Goal: Information Seeking & Learning: Learn about a topic

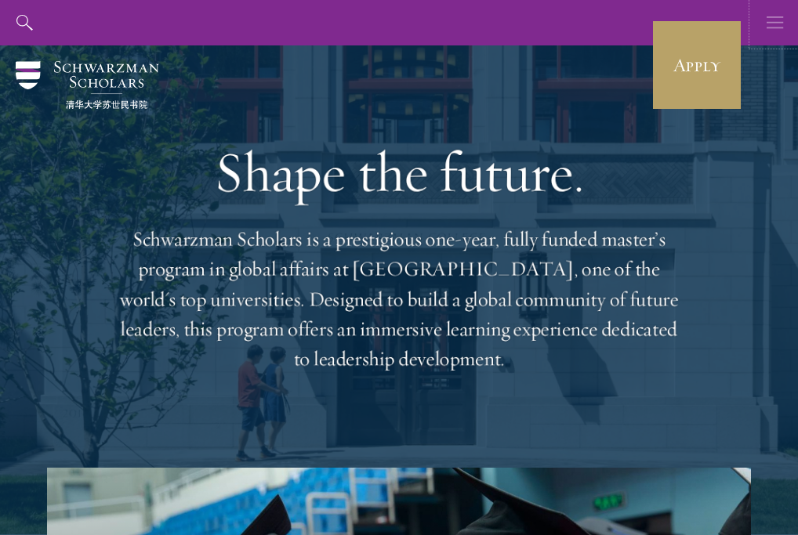
click at [764, 27] on button "button" at bounding box center [774, 22] width 45 height 45
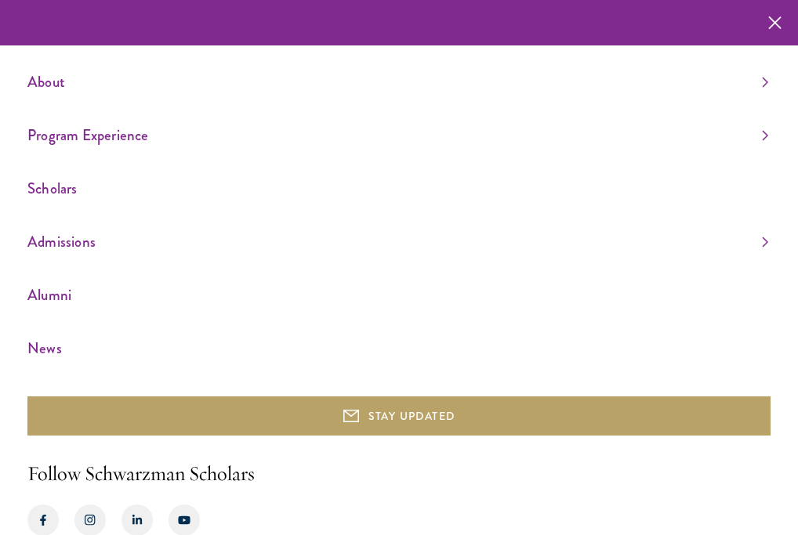
scroll to position [40, 0]
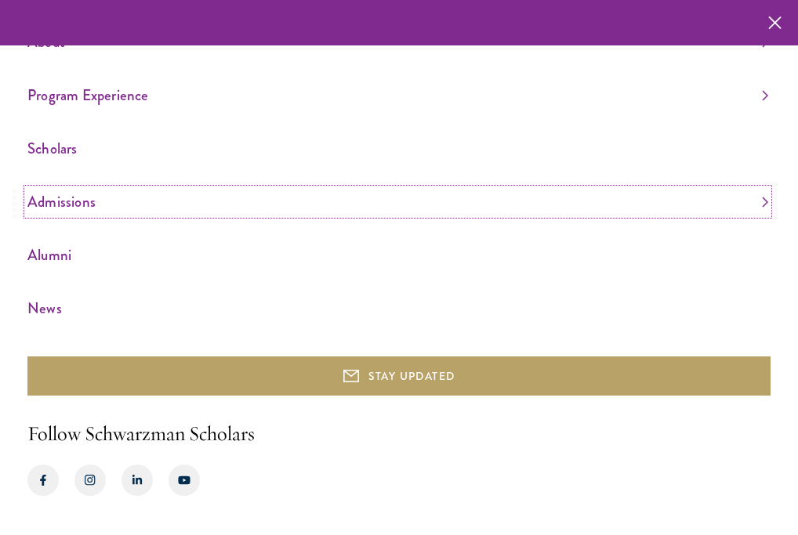
click at [83, 207] on link "Admissions" at bounding box center [397, 202] width 740 height 26
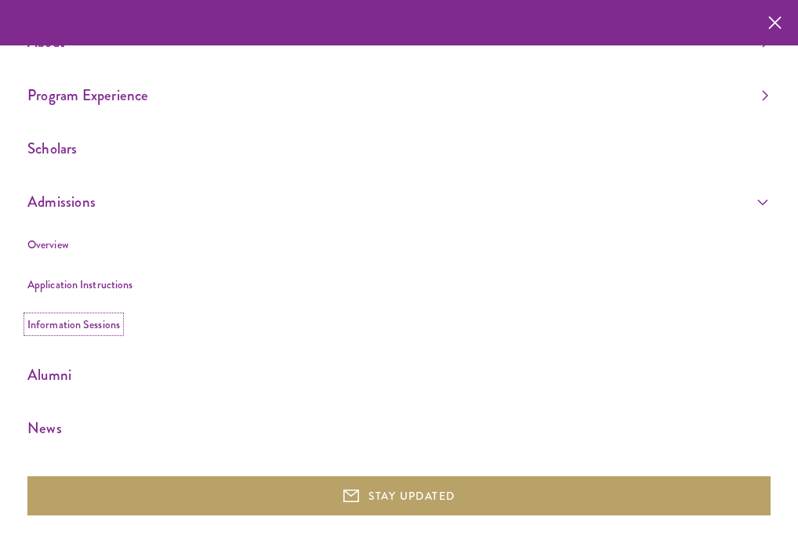
click at [103, 317] on link "Information Sessions" at bounding box center [73, 325] width 92 height 16
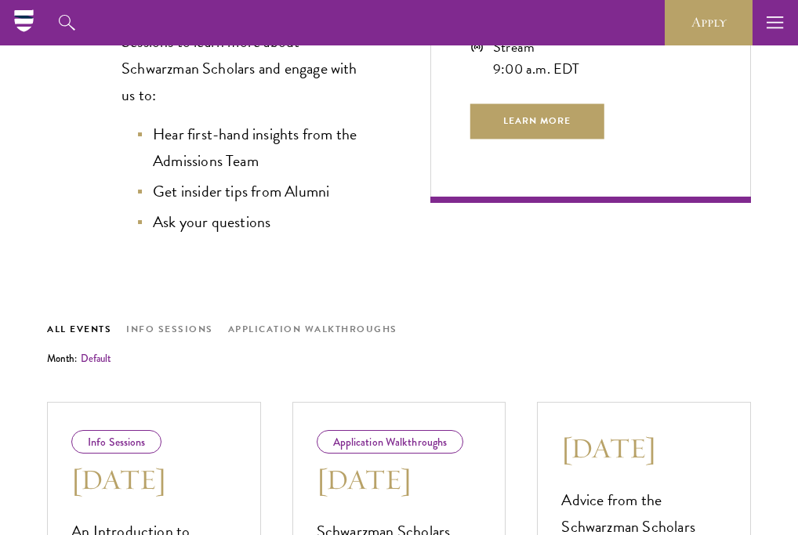
scroll to position [428, 0]
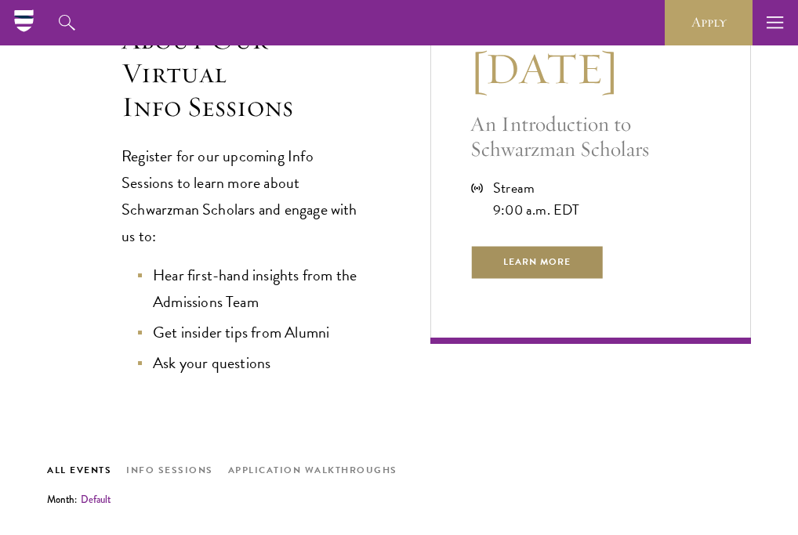
click at [516, 273] on span "Learn More" at bounding box center [537, 261] width 134 height 35
